Goal: Obtain resource: Download file/media

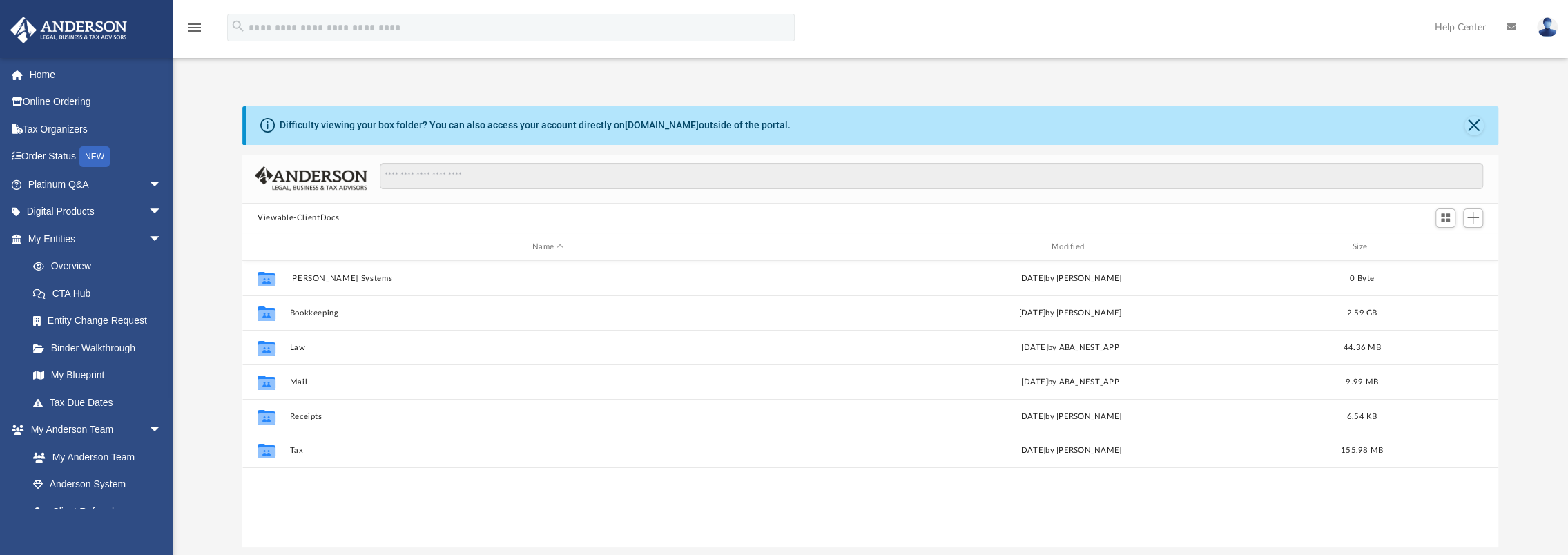
scroll to position [303, 1245]
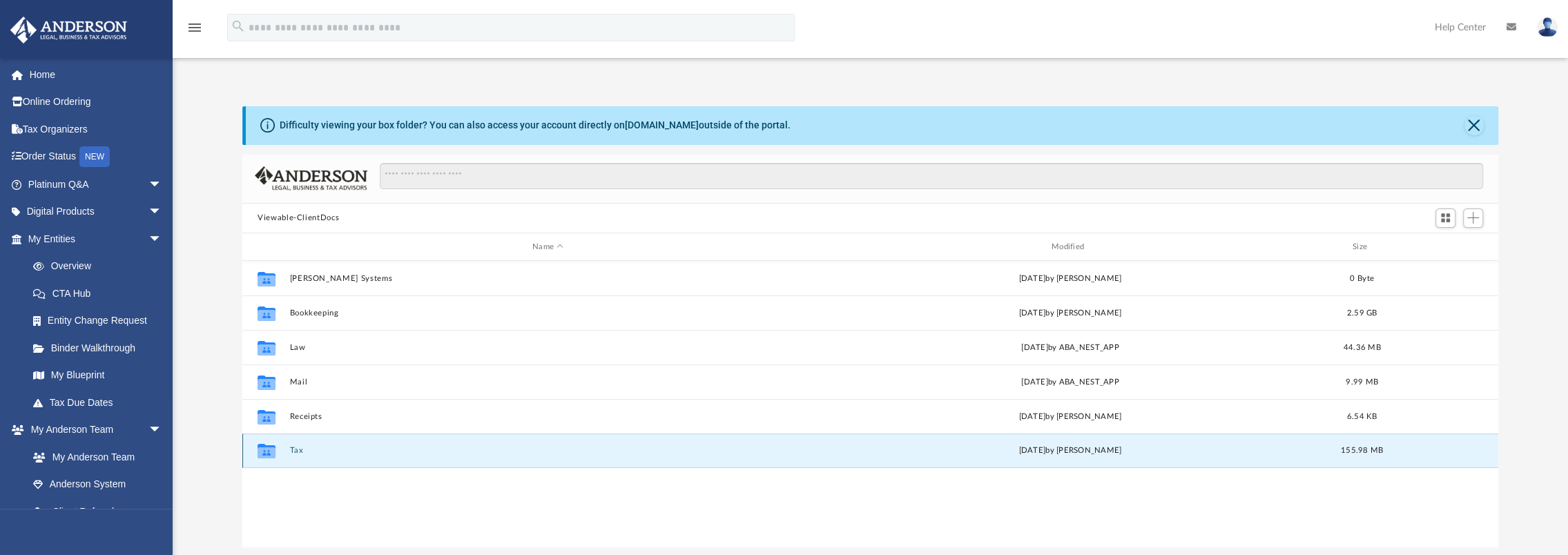
click at [293, 447] on button "Tax" at bounding box center [548, 451] width 517 height 9
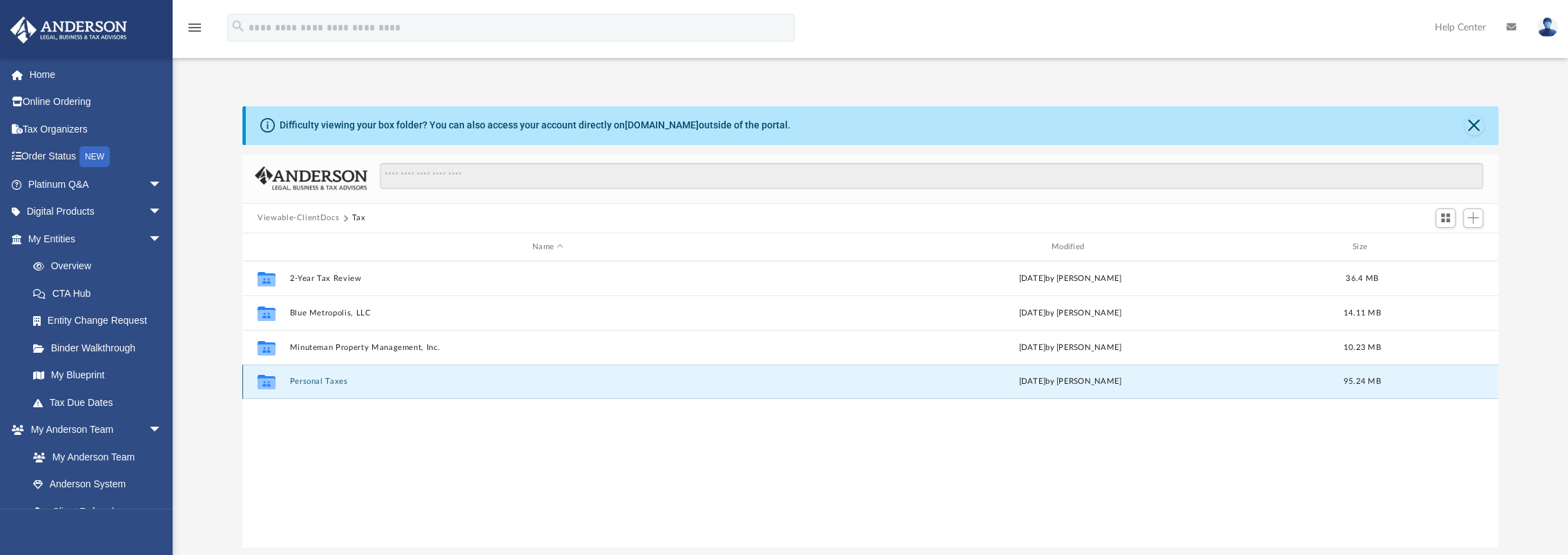
click at [325, 382] on button "Personal Taxes" at bounding box center [548, 382] width 517 height 9
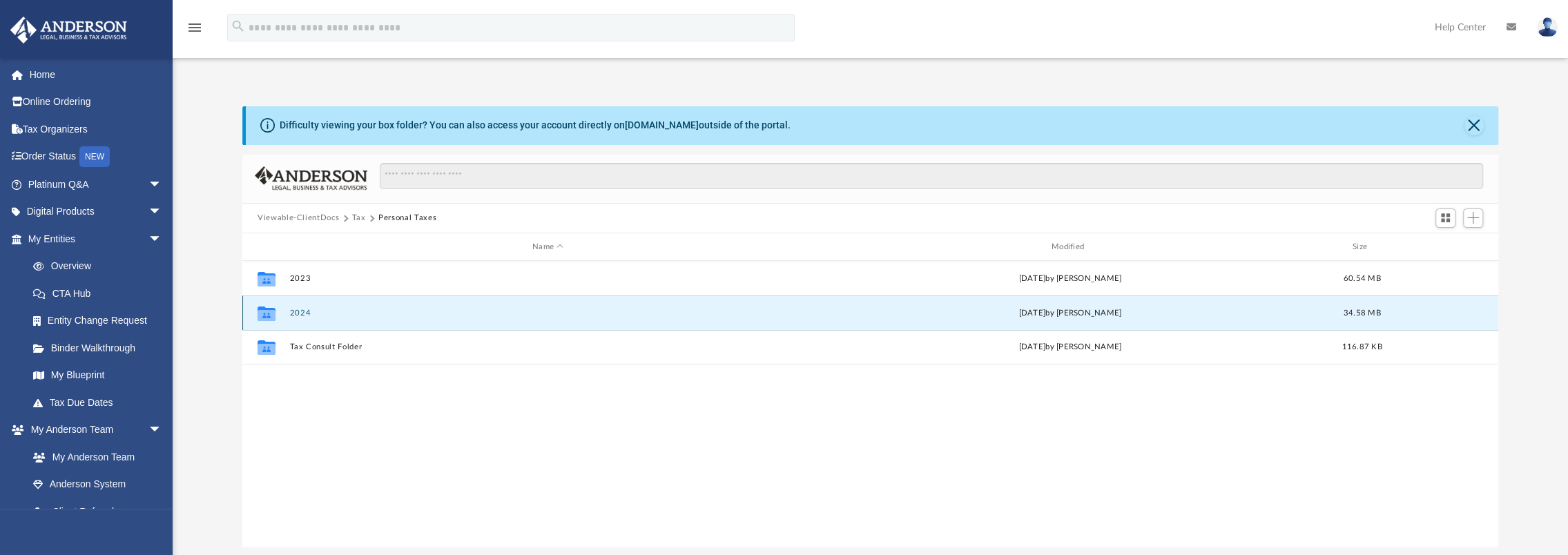
click at [301, 309] on button "2024" at bounding box center [548, 313] width 517 height 9
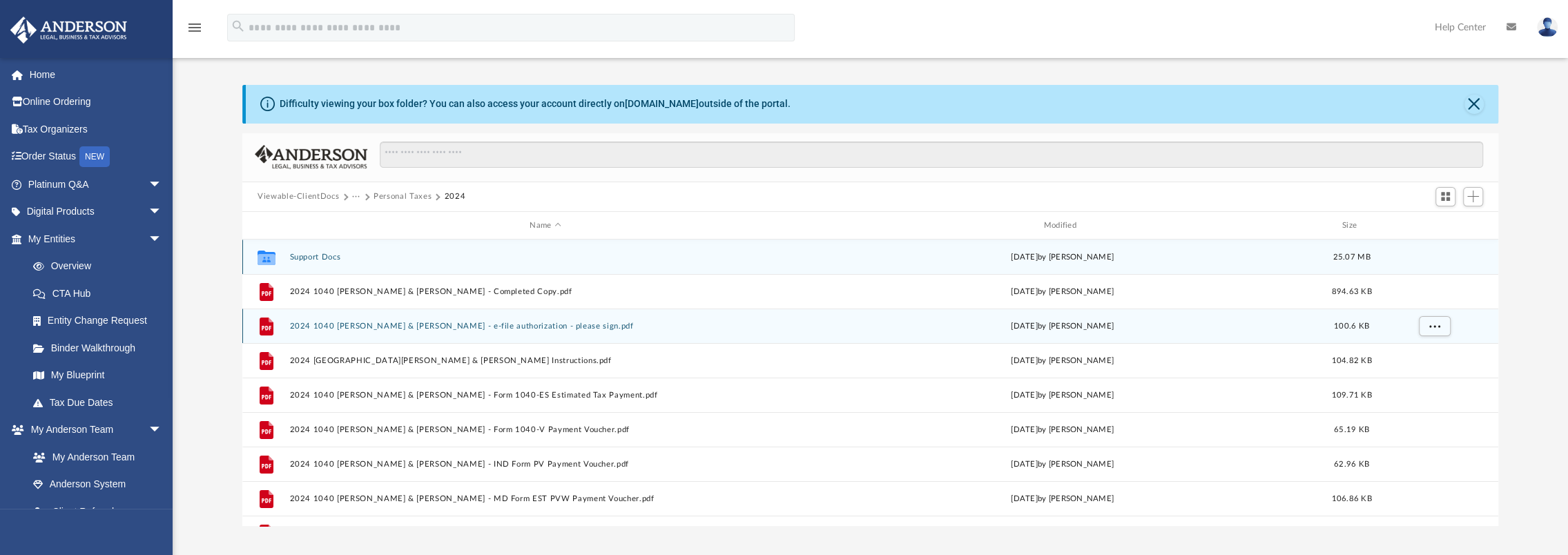
scroll to position [0, 0]
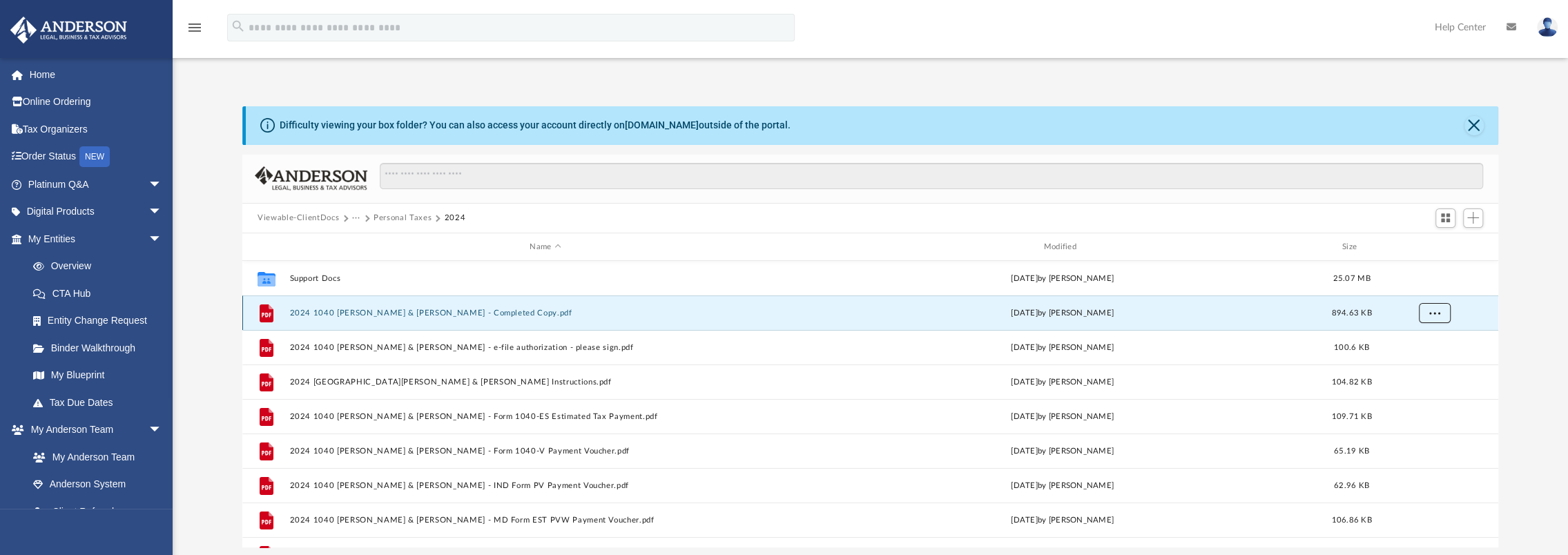
click at [1438, 312] on span "More options" at bounding box center [1434, 312] width 11 height 8
click at [1407, 362] on li "Download" at bounding box center [1422, 362] width 40 height 14
click at [66, 234] on link "My Entities arrow_drop_down" at bounding box center [96, 239] width 173 height 28
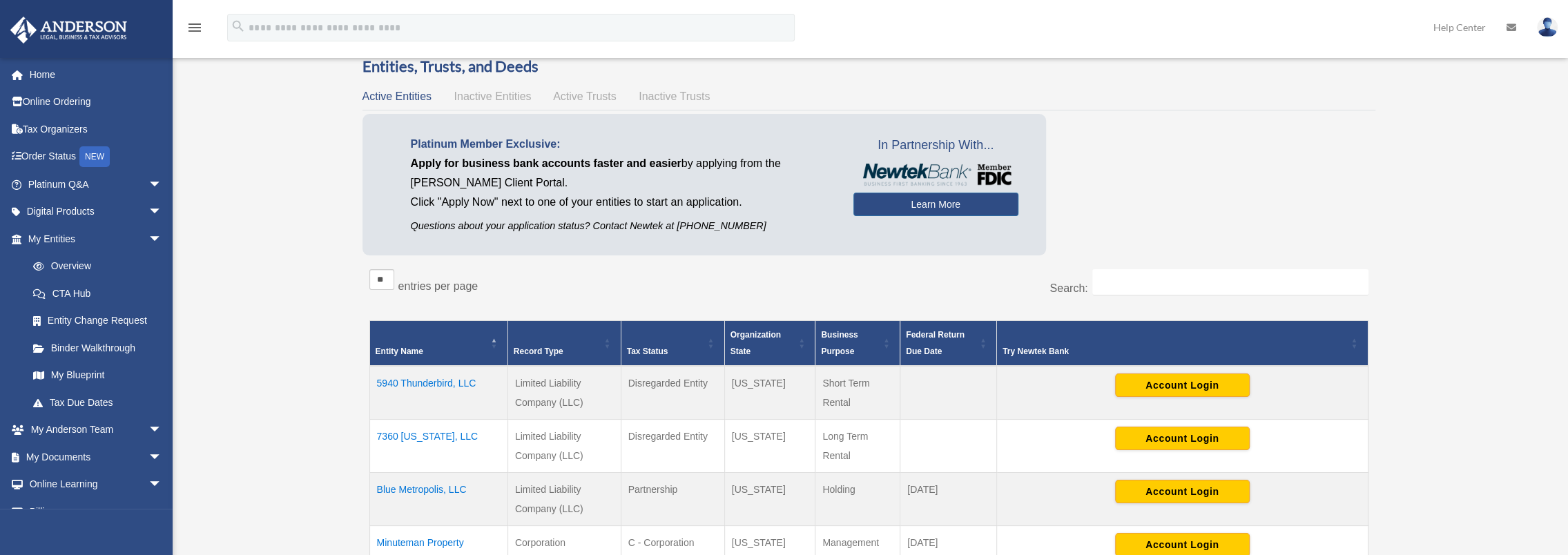
scroll to position [69, 0]
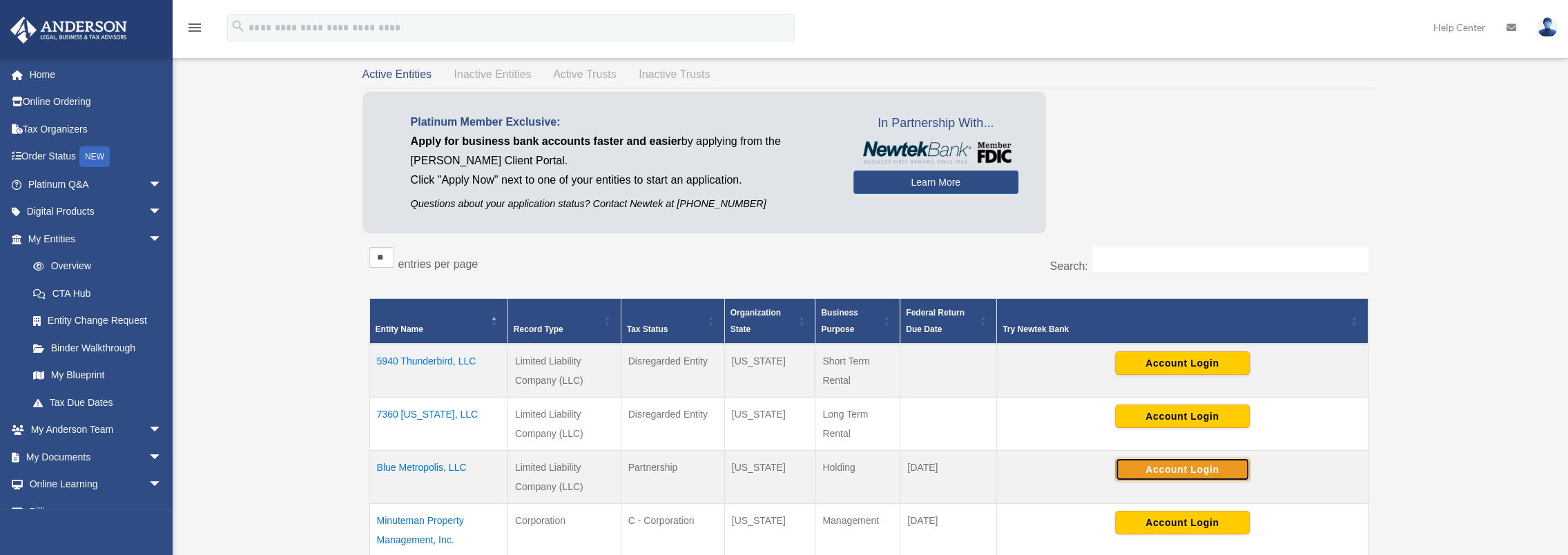
click at [1166, 471] on button "Account Login" at bounding box center [1182, 470] width 135 height 23
